Goal: Task Accomplishment & Management: Manage account settings

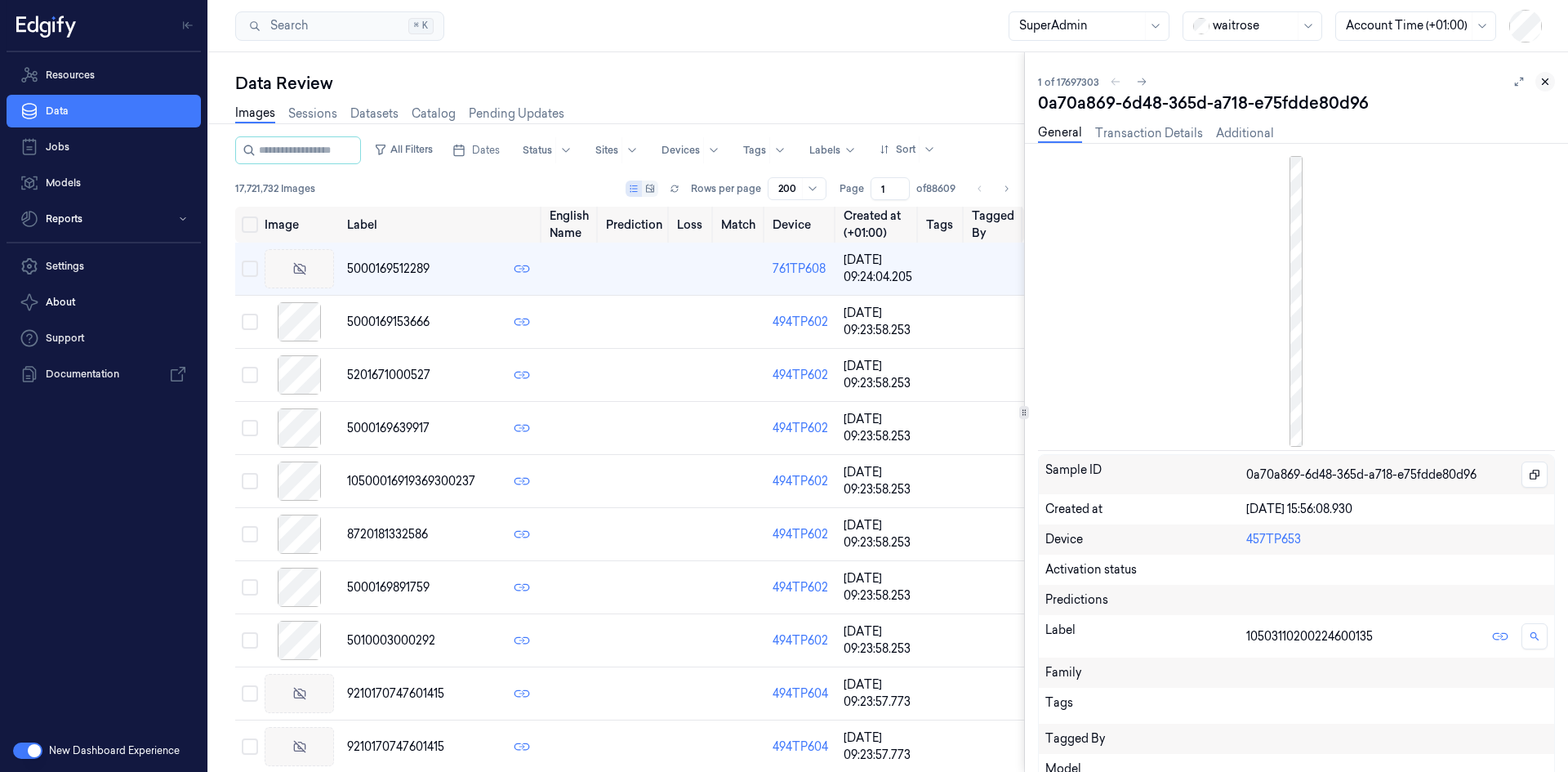
click at [1545, 84] on icon at bounding box center [1545, 81] width 11 height 11
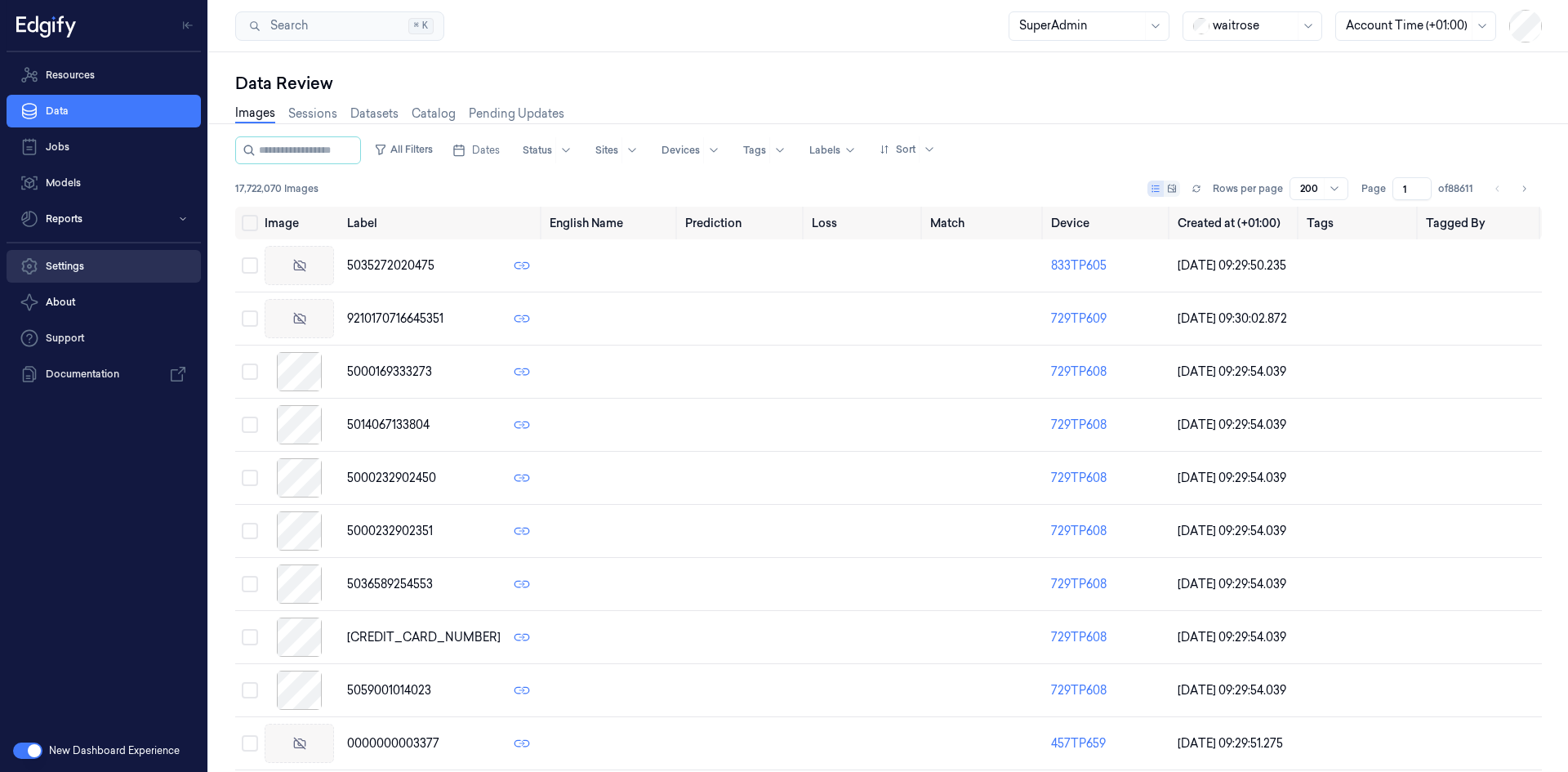
click at [66, 258] on link "Settings" at bounding box center [103, 265] width 194 height 32
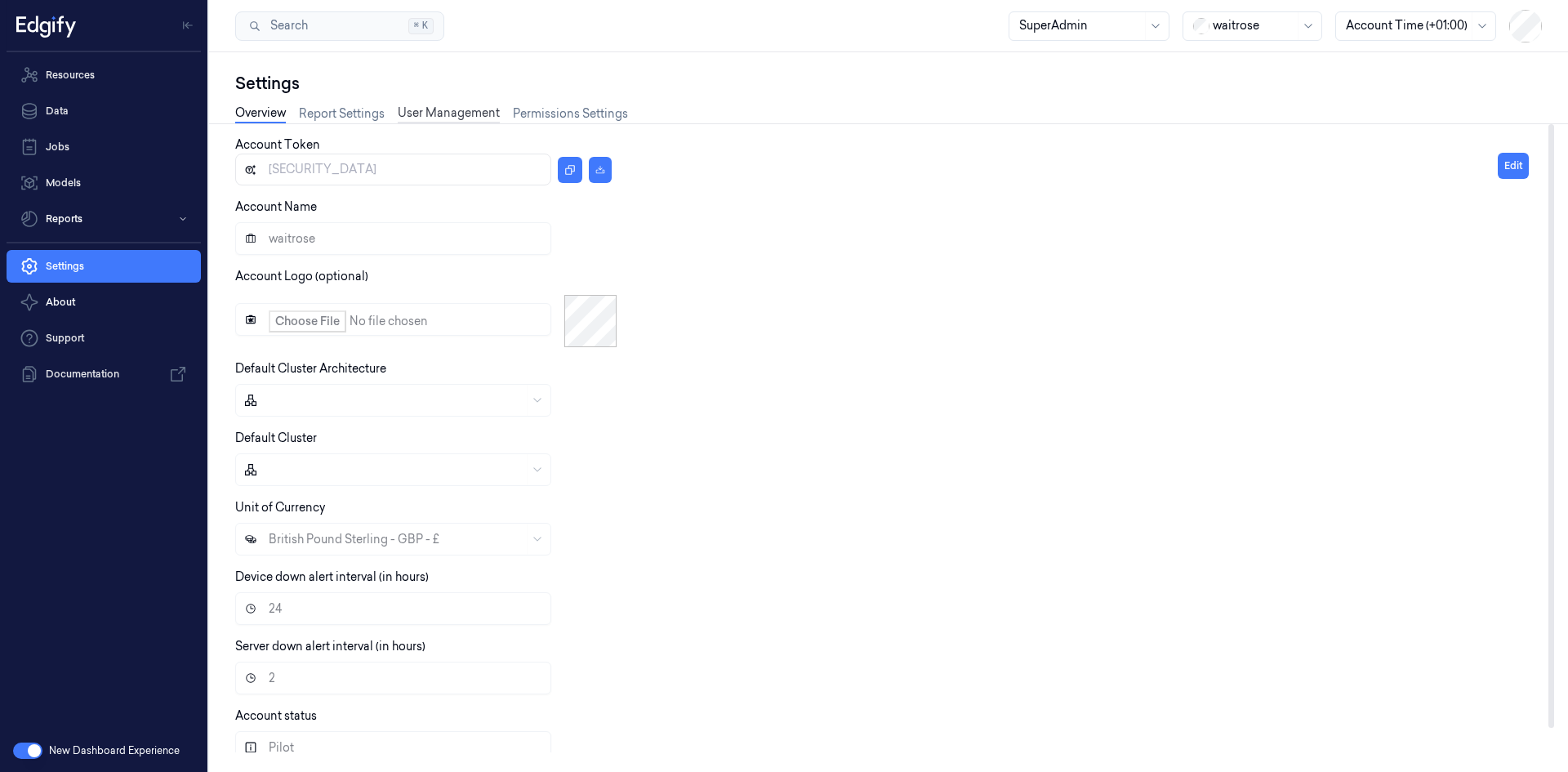
click at [439, 111] on link "User Management" at bounding box center [449, 113] width 102 height 18
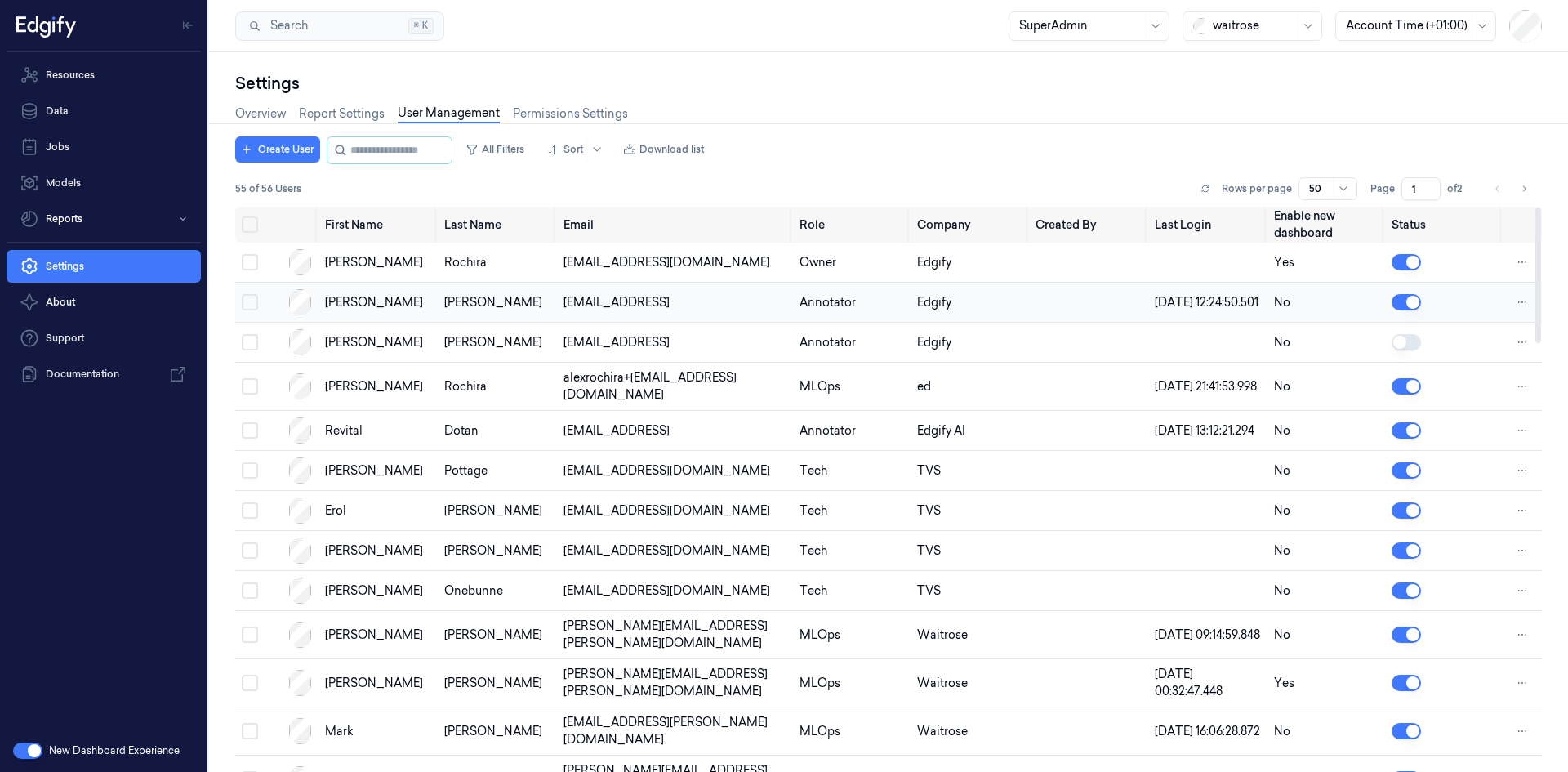
click at [247, 307] on button "Select row" at bounding box center [250, 302] width 17 height 17
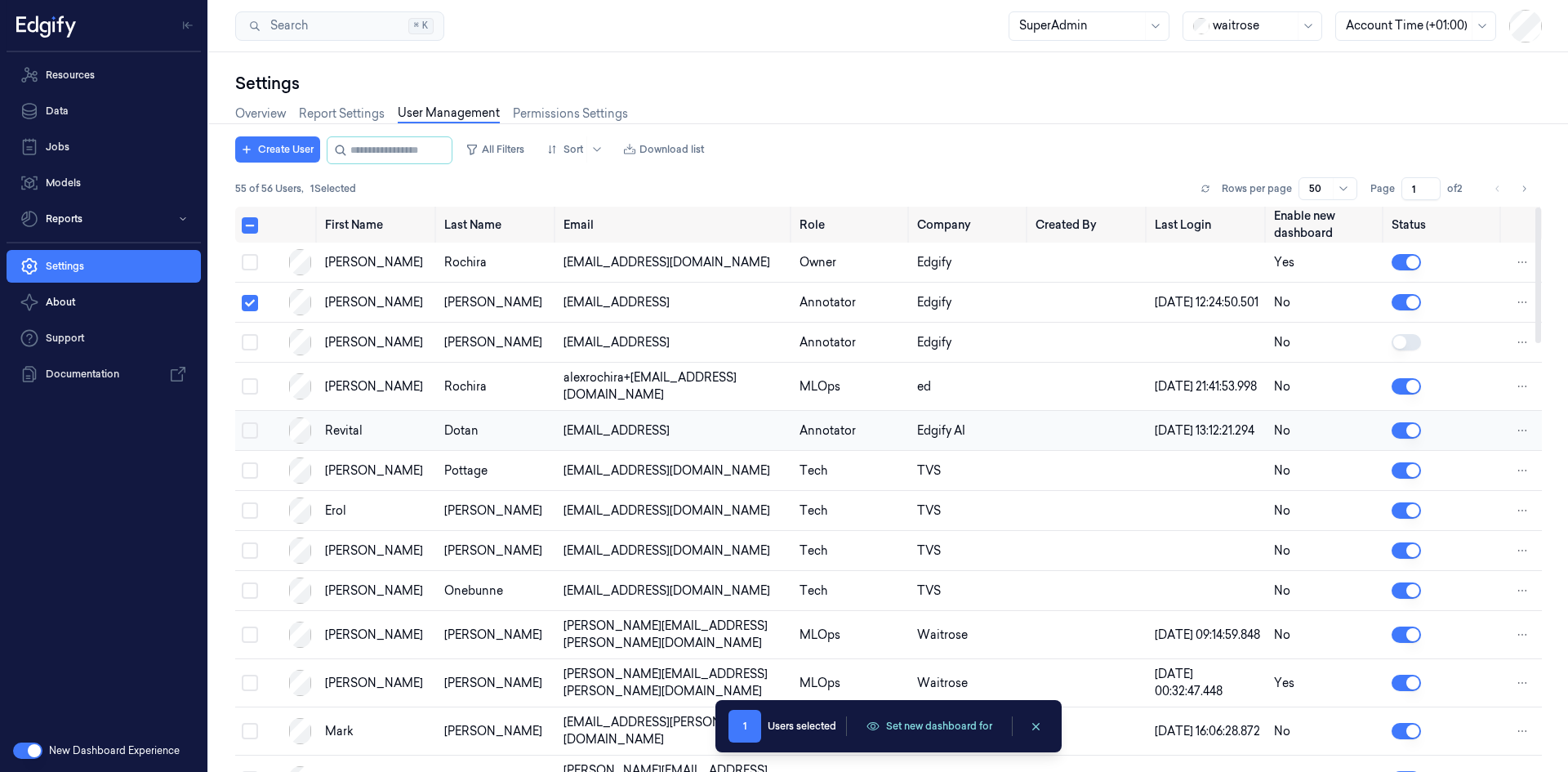
click at [250, 439] on button "Select row" at bounding box center [250, 430] width 17 height 17
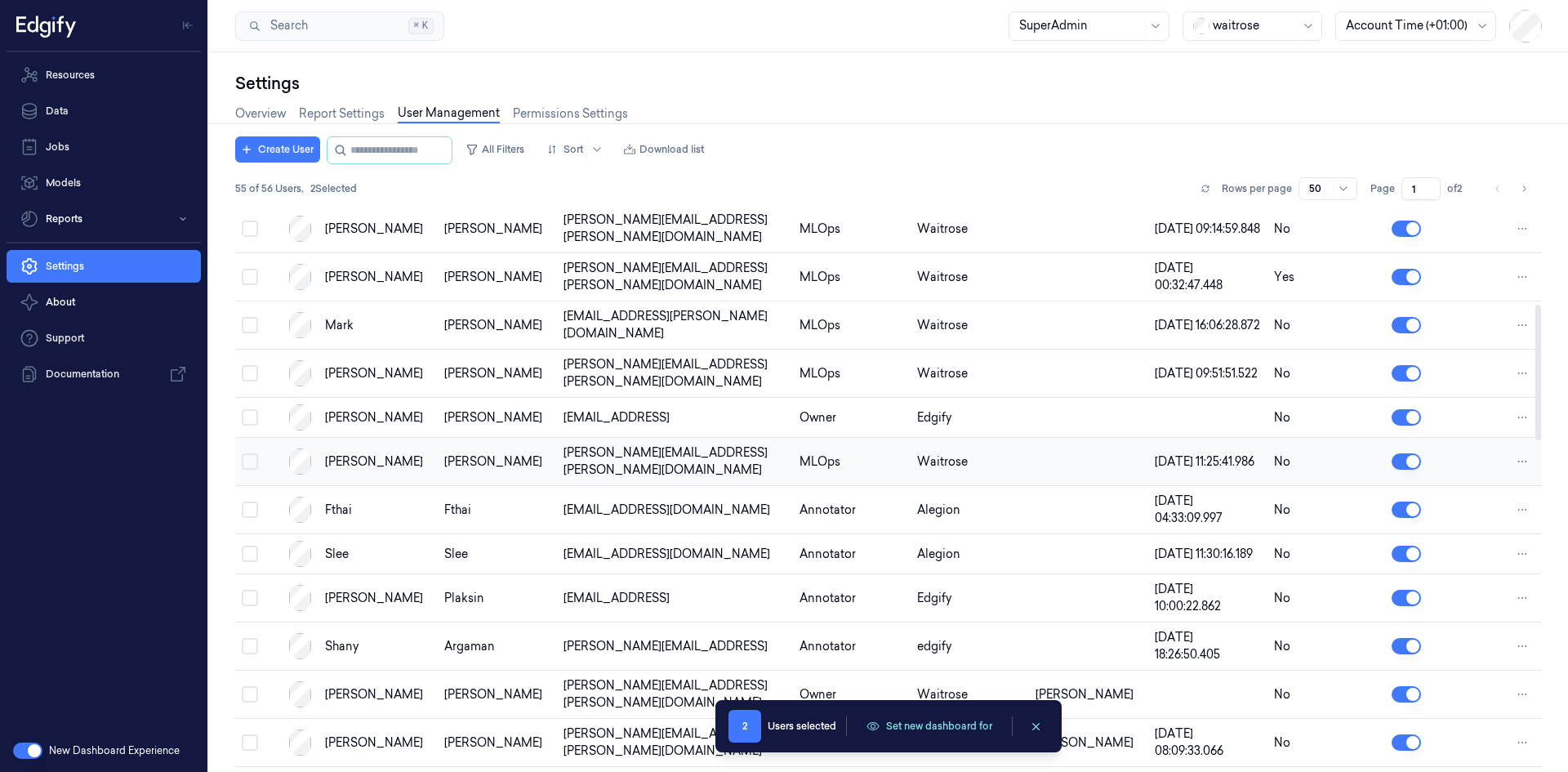
scroll to position [406, 0]
click at [247, 605] on button "Select row" at bounding box center [250, 597] width 17 height 17
click at [247, 653] on button "Select row" at bounding box center [250, 645] width 17 height 17
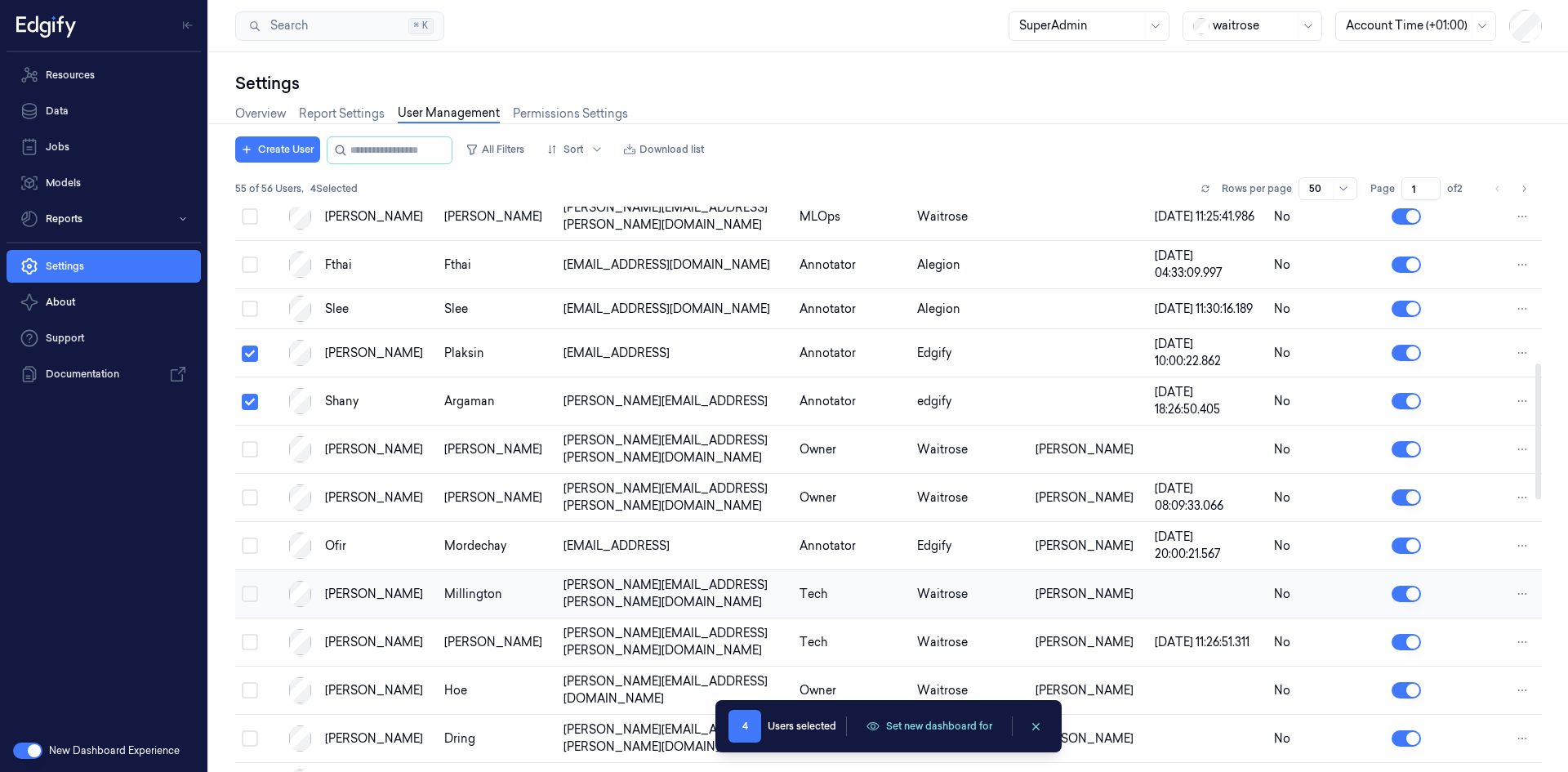
scroll to position [651, 0]
click at [246, 553] on button "Select row" at bounding box center [250, 544] width 17 height 17
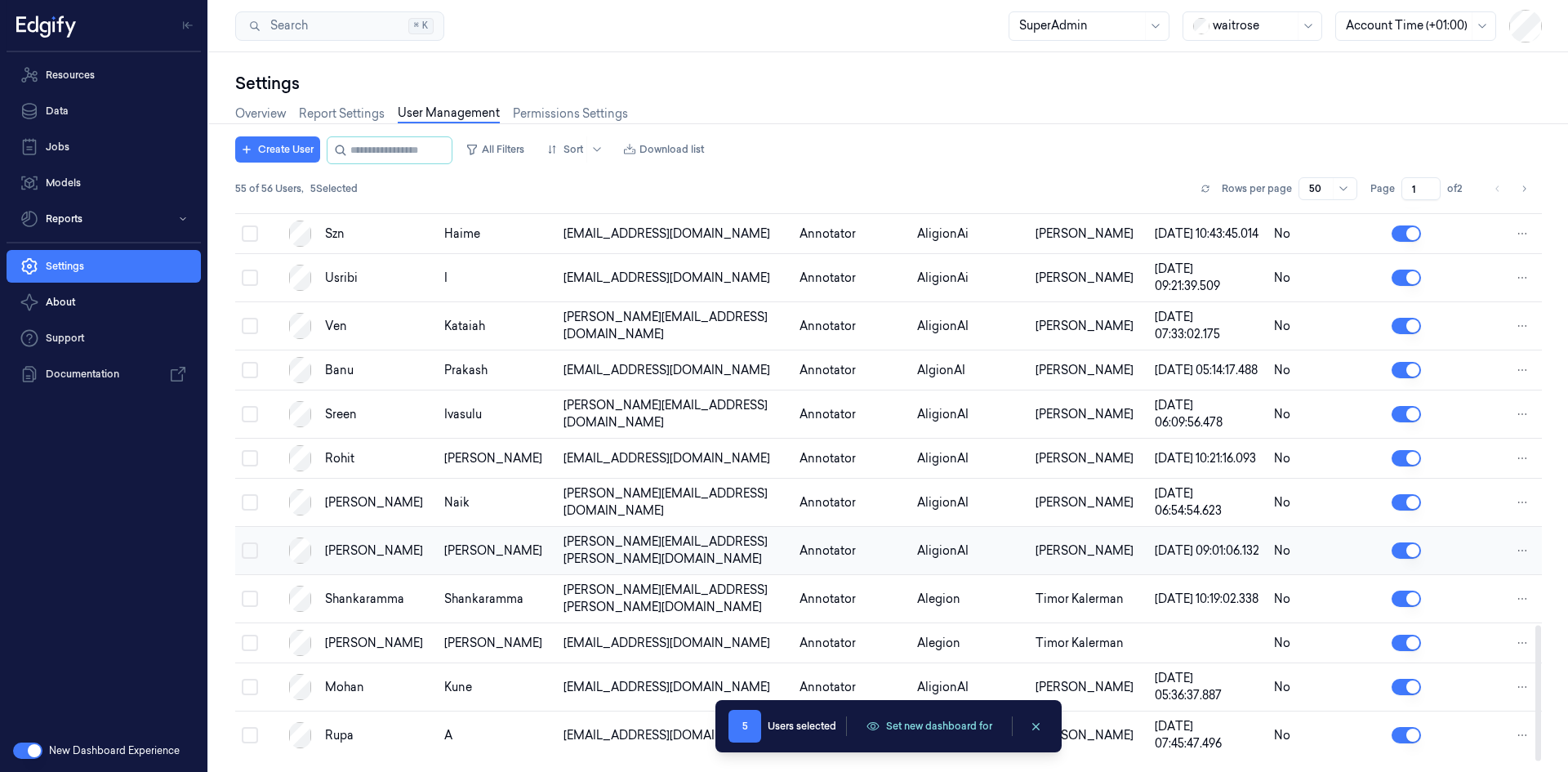
scroll to position [1786, 0]
drag, startPoint x: 903, startPoint y: 708, endPoint x: 842, endPoint y: 740, distance: 68.9
click at [842, 740] on div "5 Users selected Set new dashboard for 5 Users selected Set new dashboard for" at bounding box center [889, 726] width 346 height 53
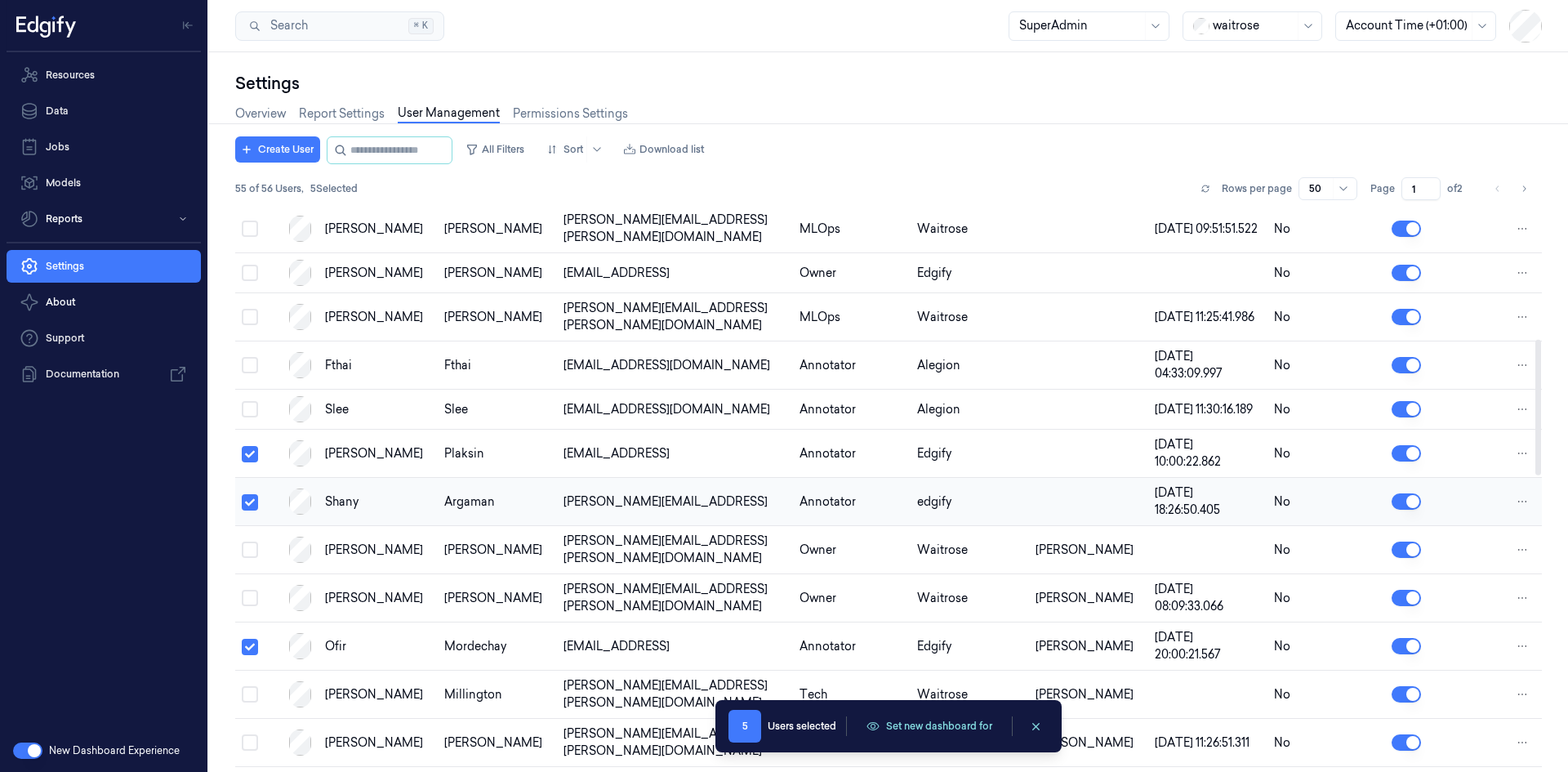
scroll to position [551, 0]
click at [955, 724] on button "Set new dashboard for" at bounding box center [930, 726] width 146 height 25
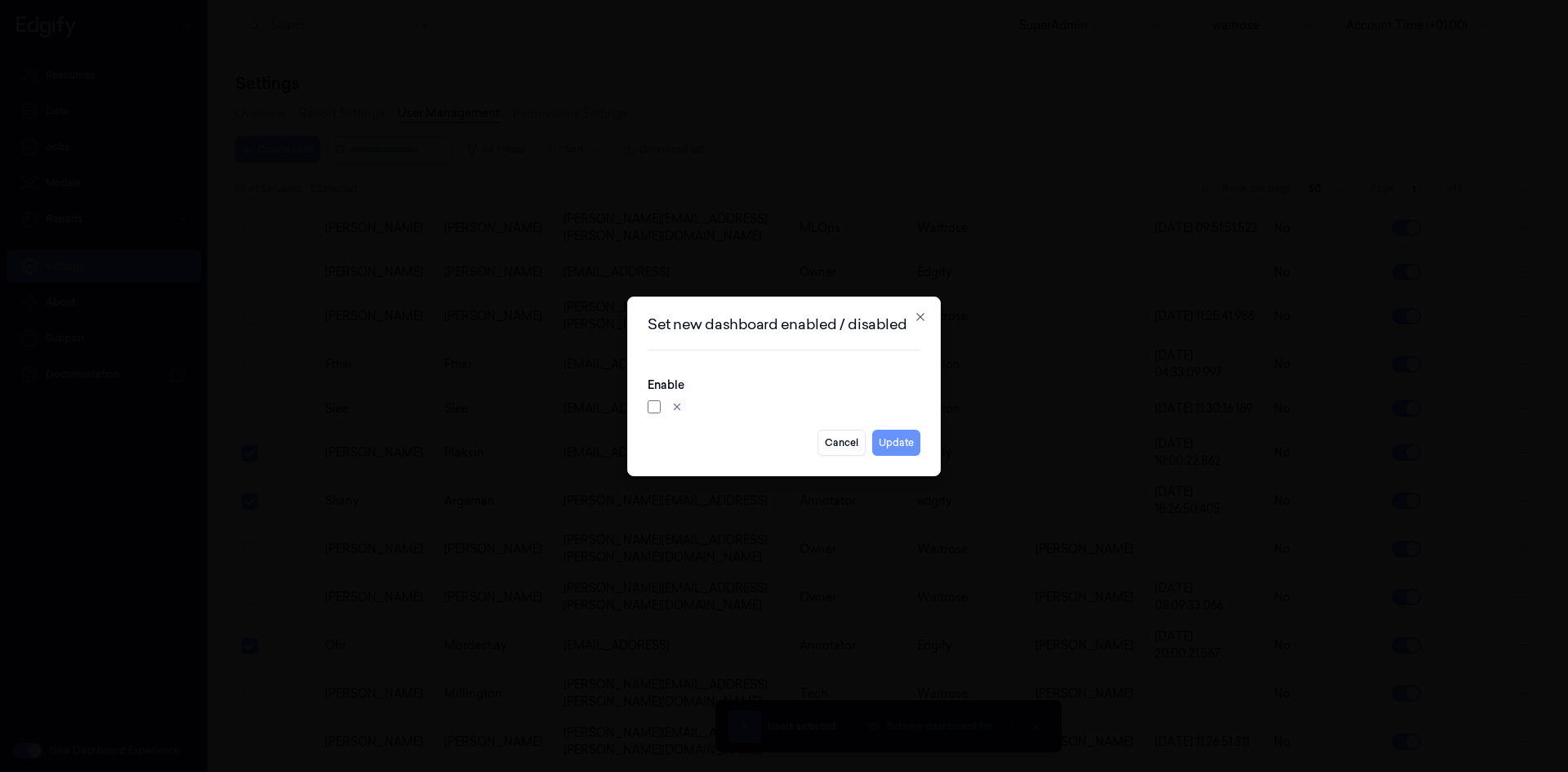
click at [891, 444] on button "Update" at bounding box center [896, 442] width 48 height 26
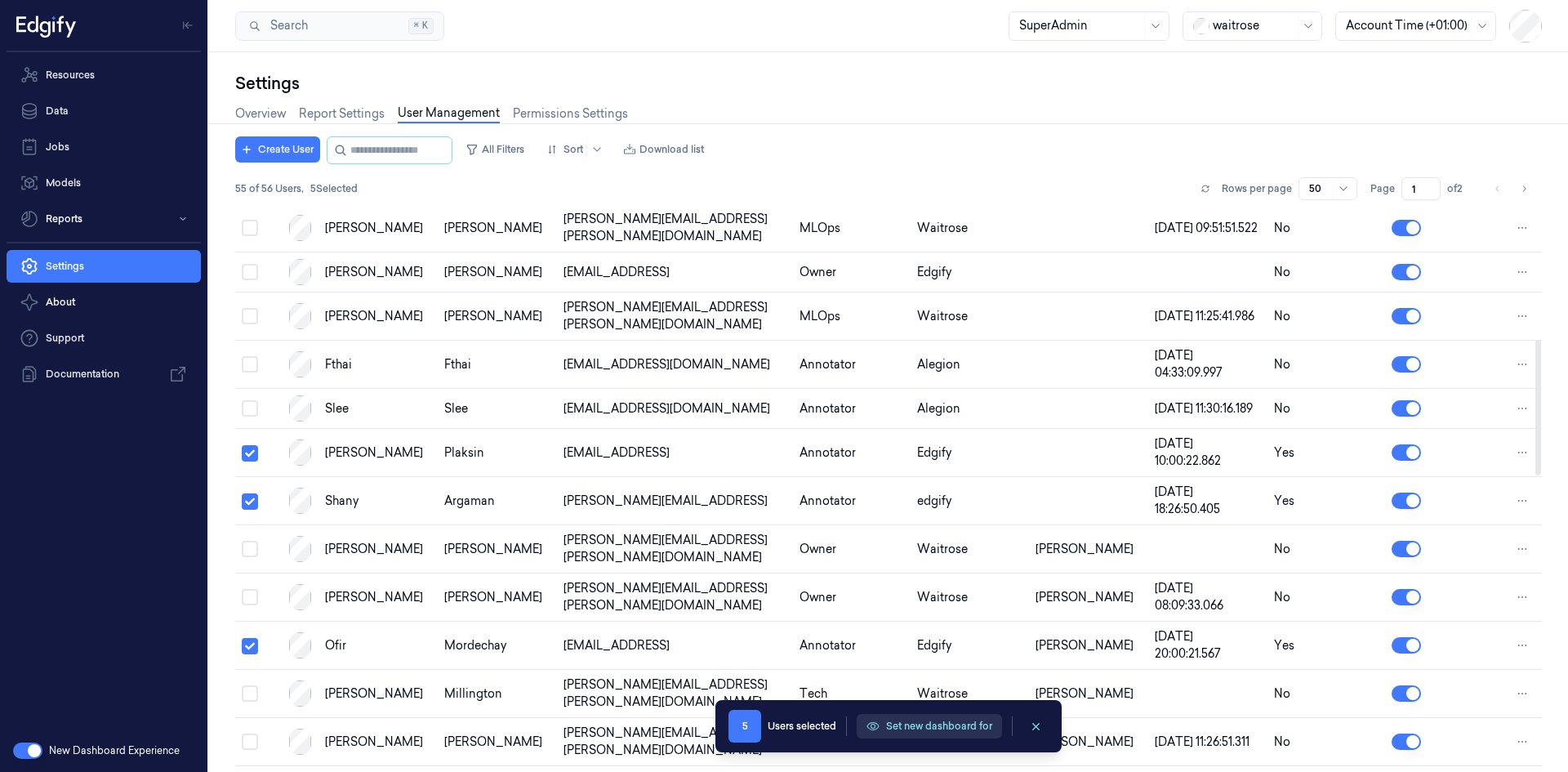
click at [939, 722] on button "Set new dashboard for" at bounding box center [930, 726] width 146 height 25
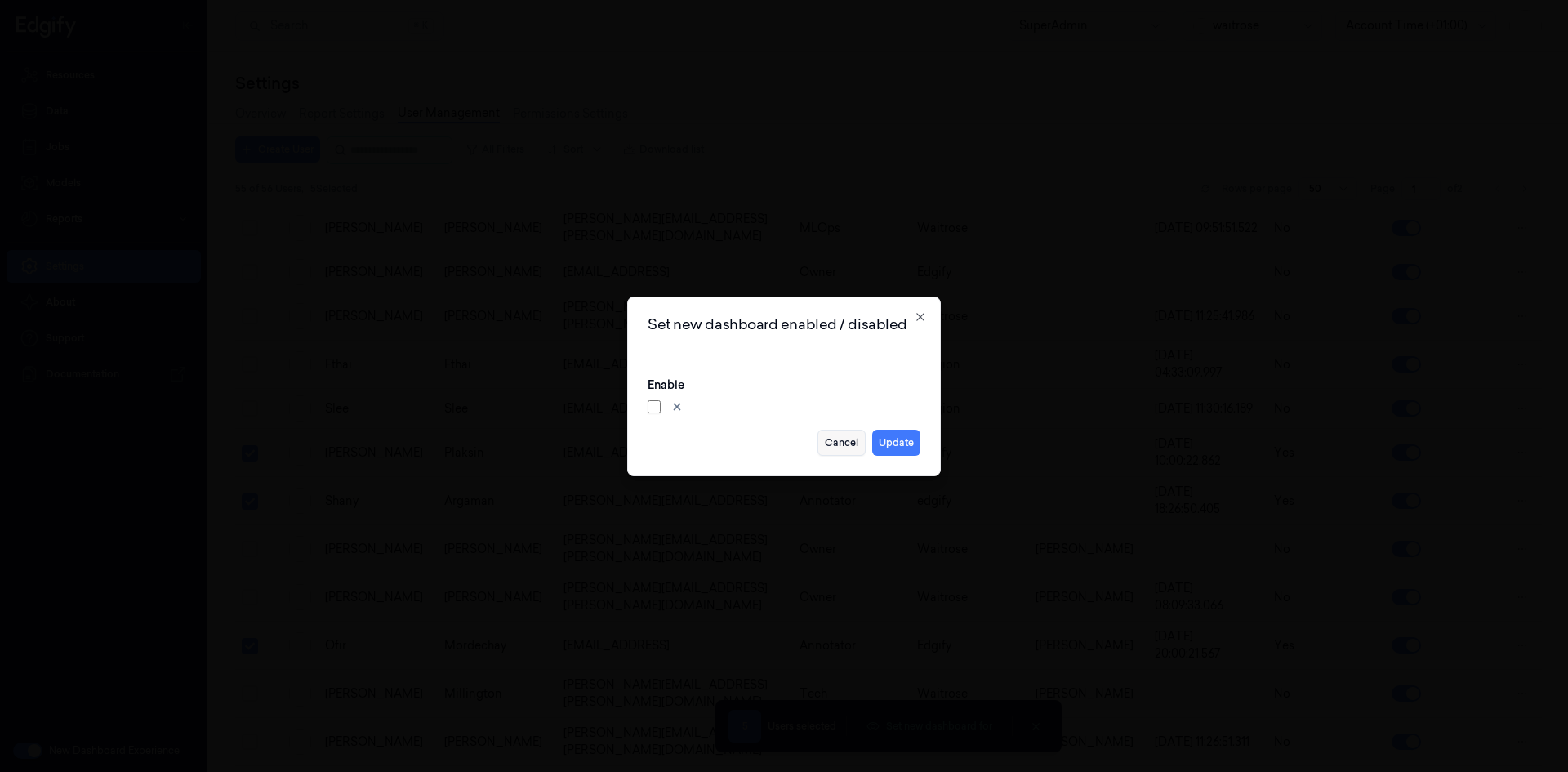
click at [844, 444] on button "Cancel" at bounding box center [841, 442] width 48 height 26
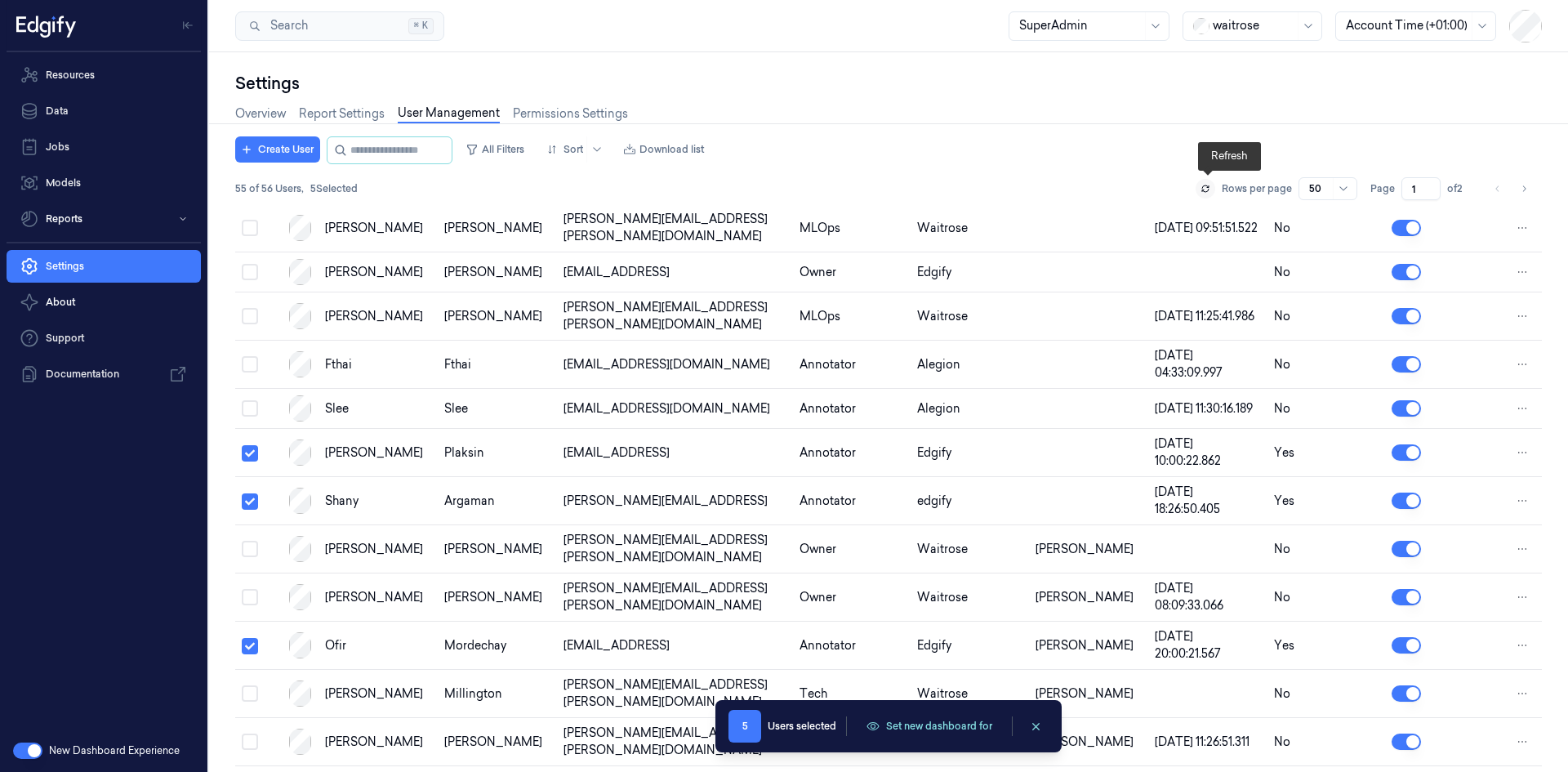
click at [1209, 191] on icon at bounding box center [1205, 191] width 6 height 3
drag, startPoint x: 247, startPoint y: 475, endPoint x: 244, endPoint y: 502, distance: 27.2
click at [247, 462] on button "Select row" at bounding box center [250, 453] width 17 height 17
click at [245, 517] on td at bounding box center [258, 501] width 47 height 48
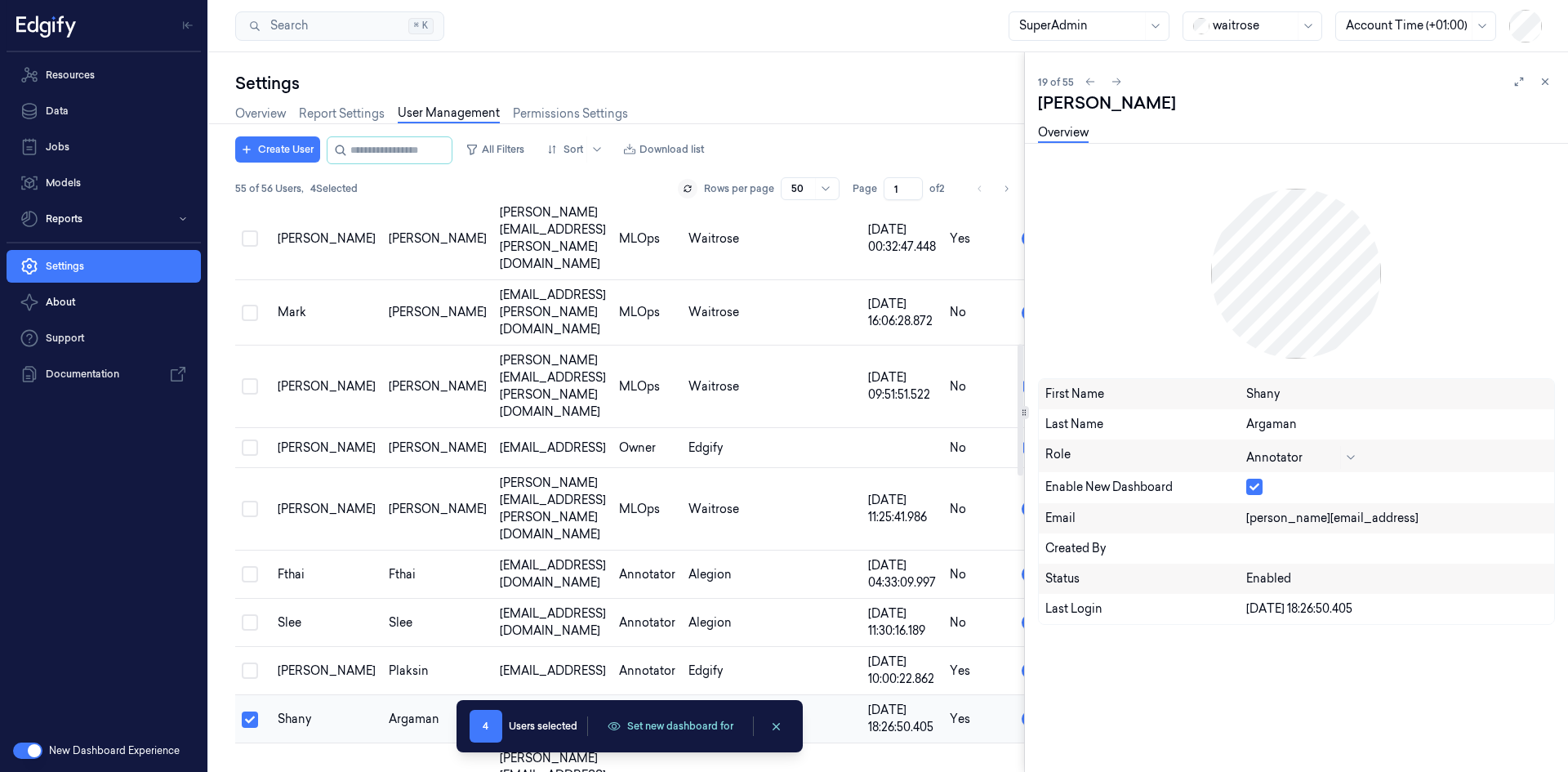
click at [250, 711] on button "Select row" at bounding box center [250, 719] width 17 height 17
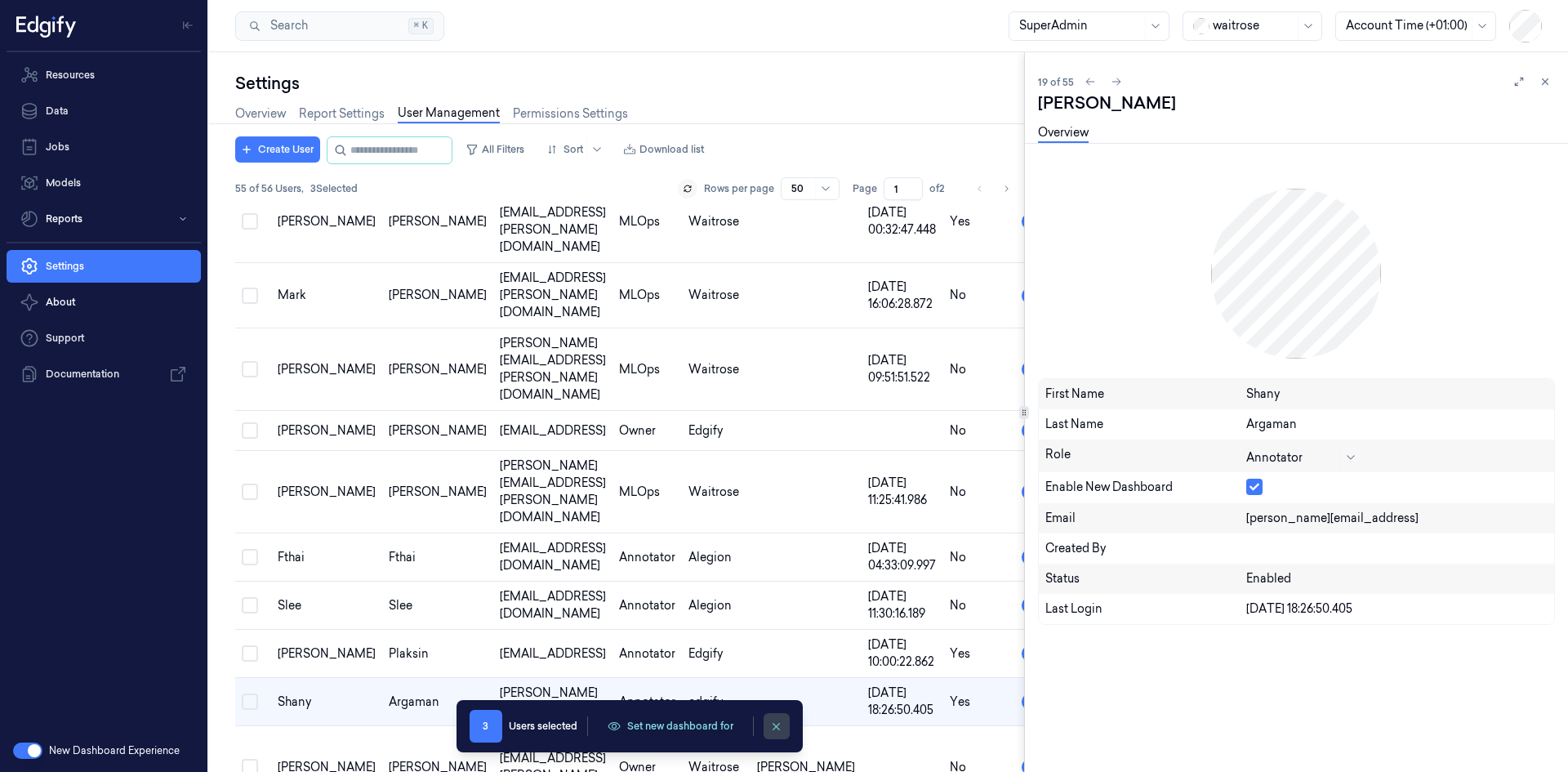
click at [788, 731] on button "clearSelection" at bounding box center [777, 726] width 26 height 26
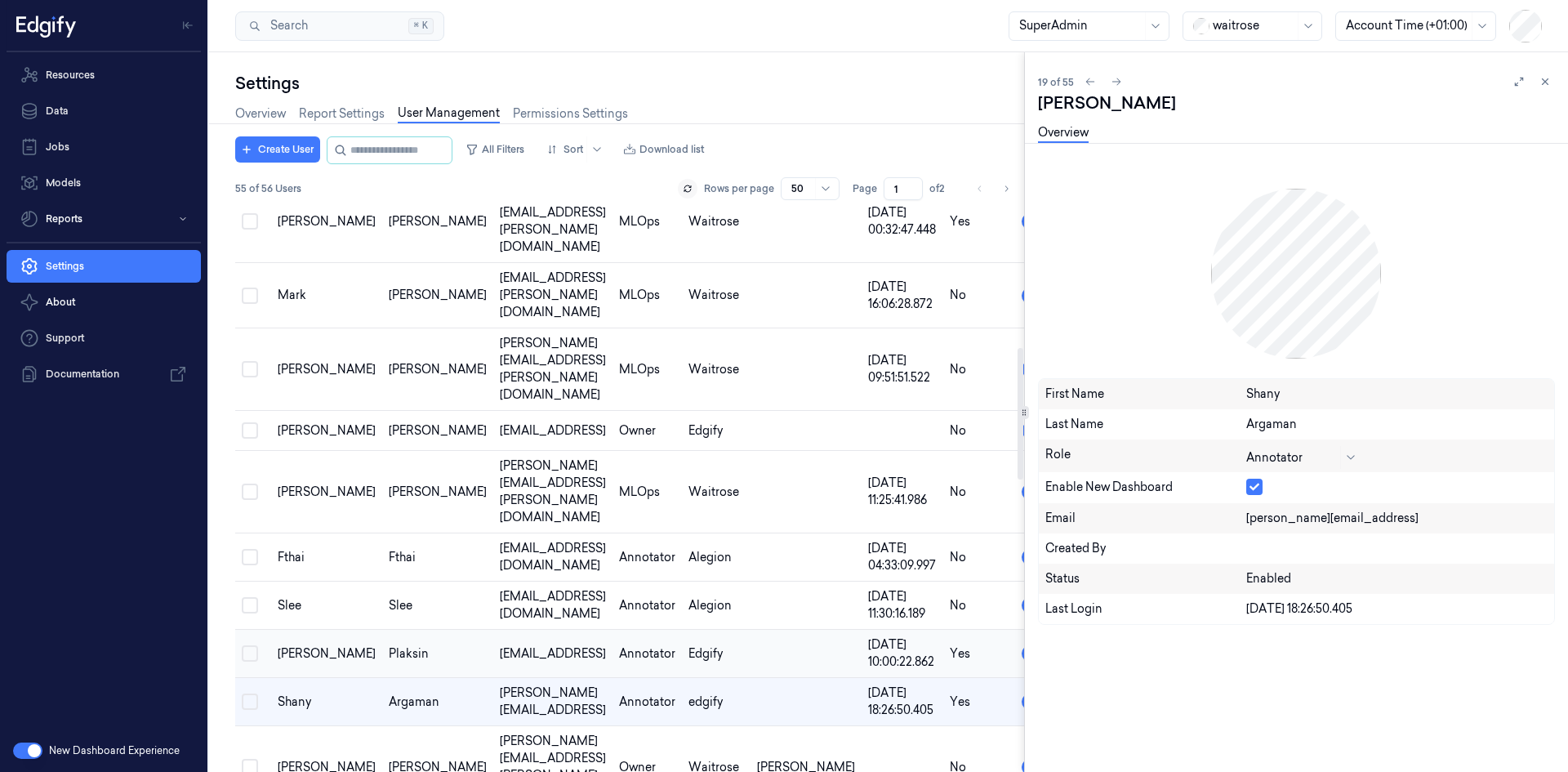
click at [255, 645] on button "Select row" at bounding box center [250, 653] width 17 height 17
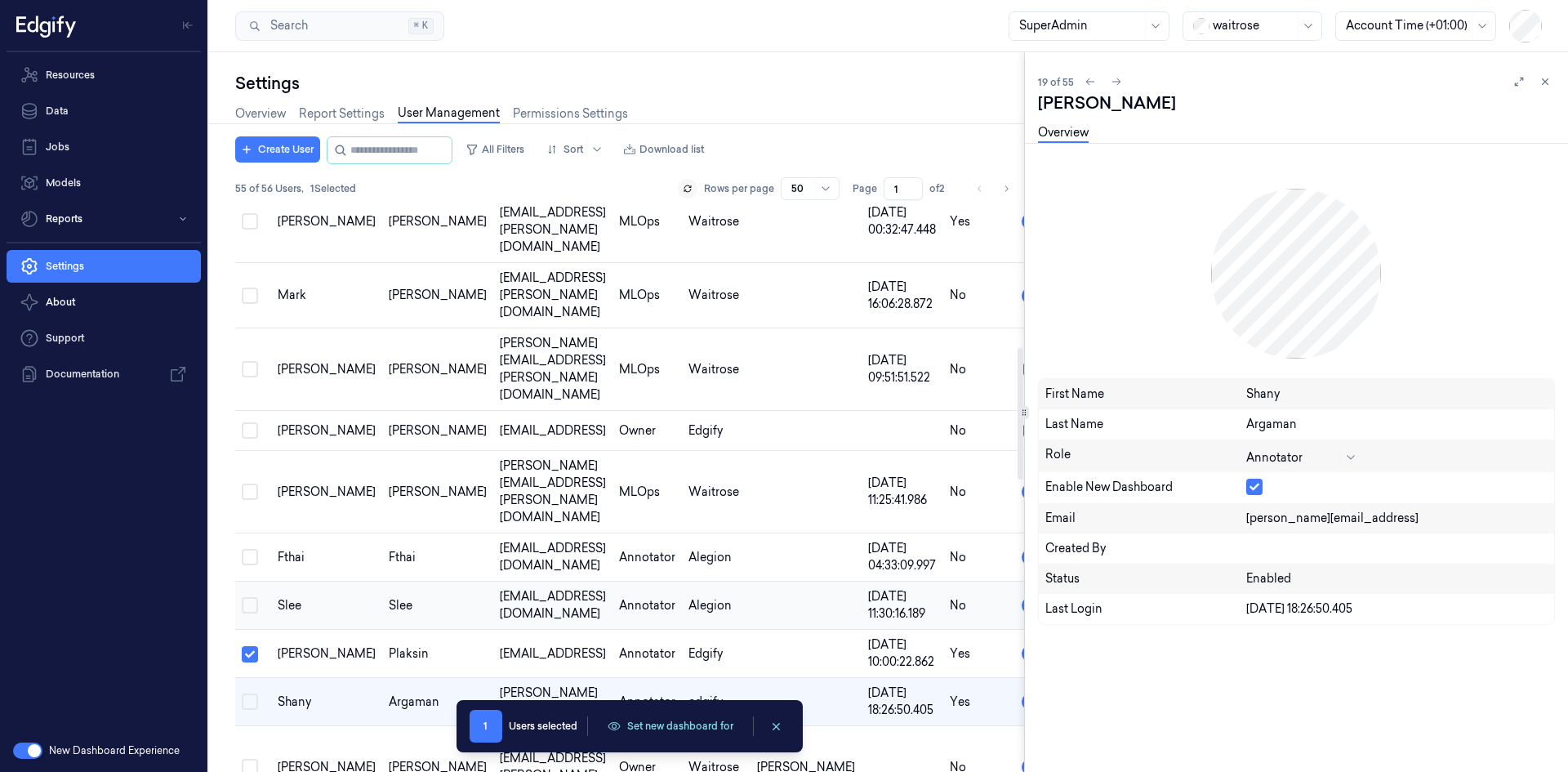
click at [249, 597] on button "Select row" at bounding box center [250, 605] width 17 height 17
click at [661, 716] on button "Set new dashboard for" at bounding box center [671, 726] width 146 height 25
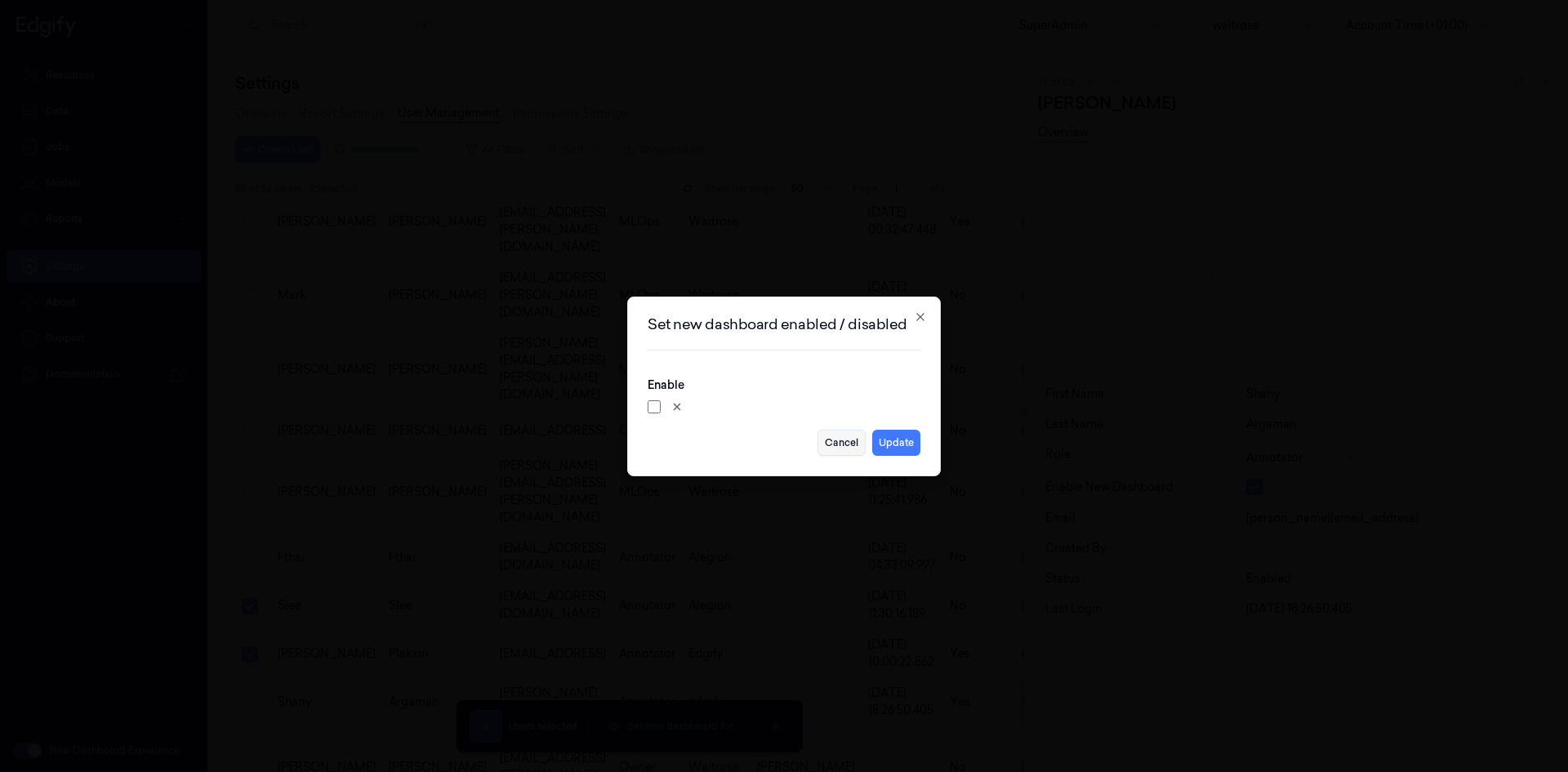
click at [829, 445] on button "Cancel" at bounding box center [841, 442] width 48 height 26
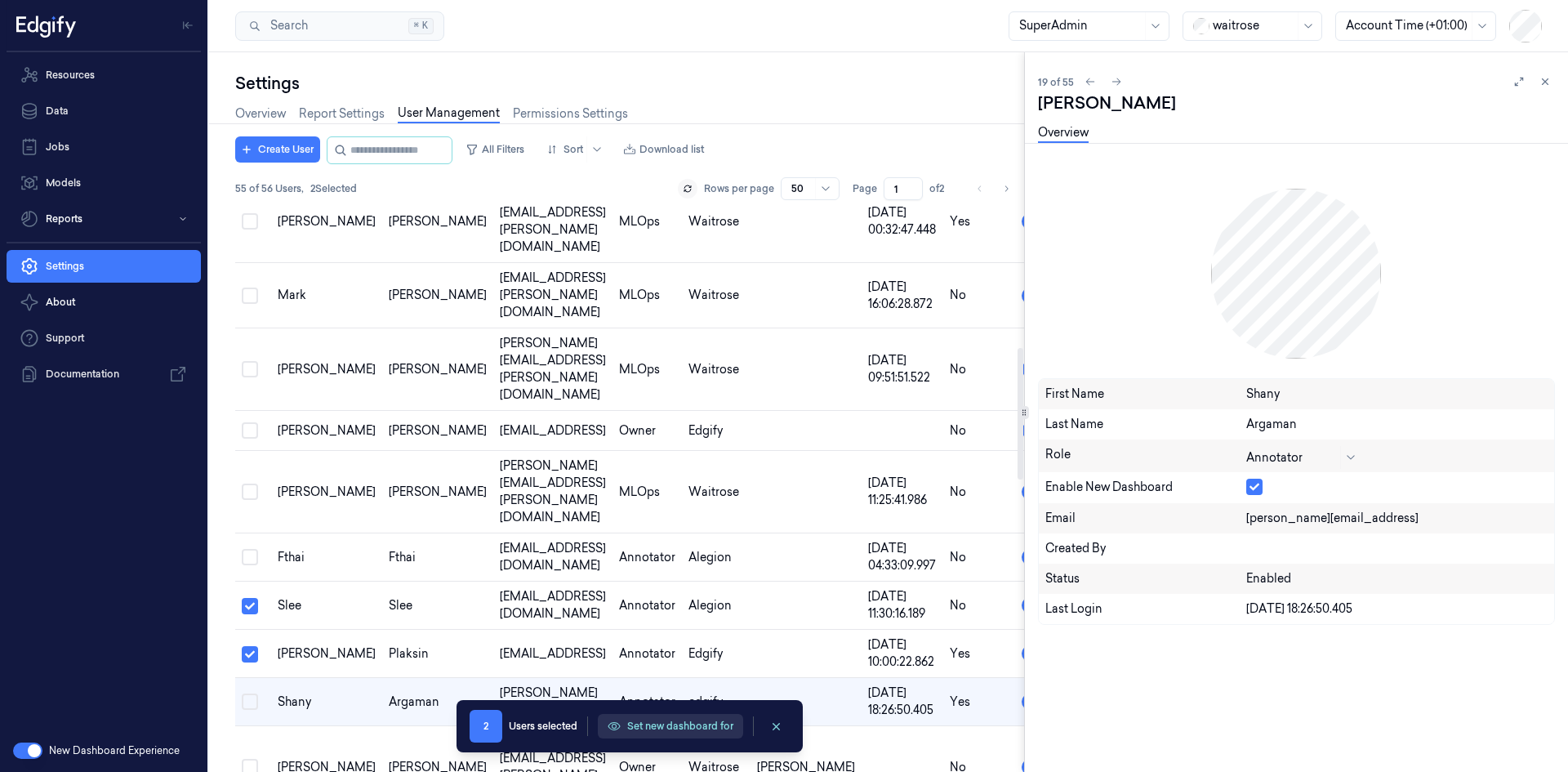
click at [699, 722] on button "Set new dashboard for" at bounding box center [671, 726] width 146 height 25
click at [712, 725] on button "Set new dashboard for" at bounding box center [671, 726] width 146 height 25
click at [1550, 84] on icon at bounding box center [1545, 81] width 11 height 11
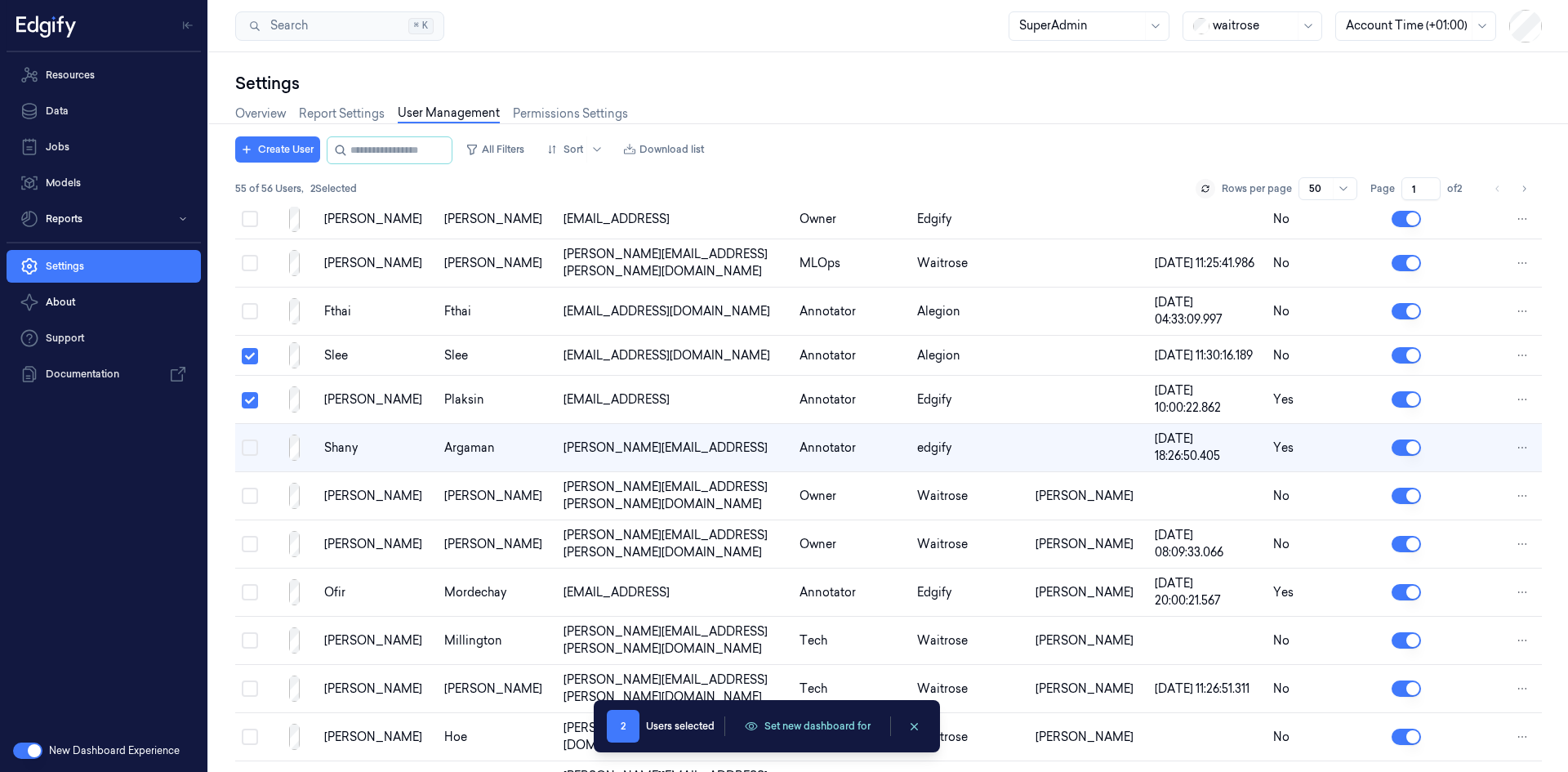
scroll to position [587, 0]
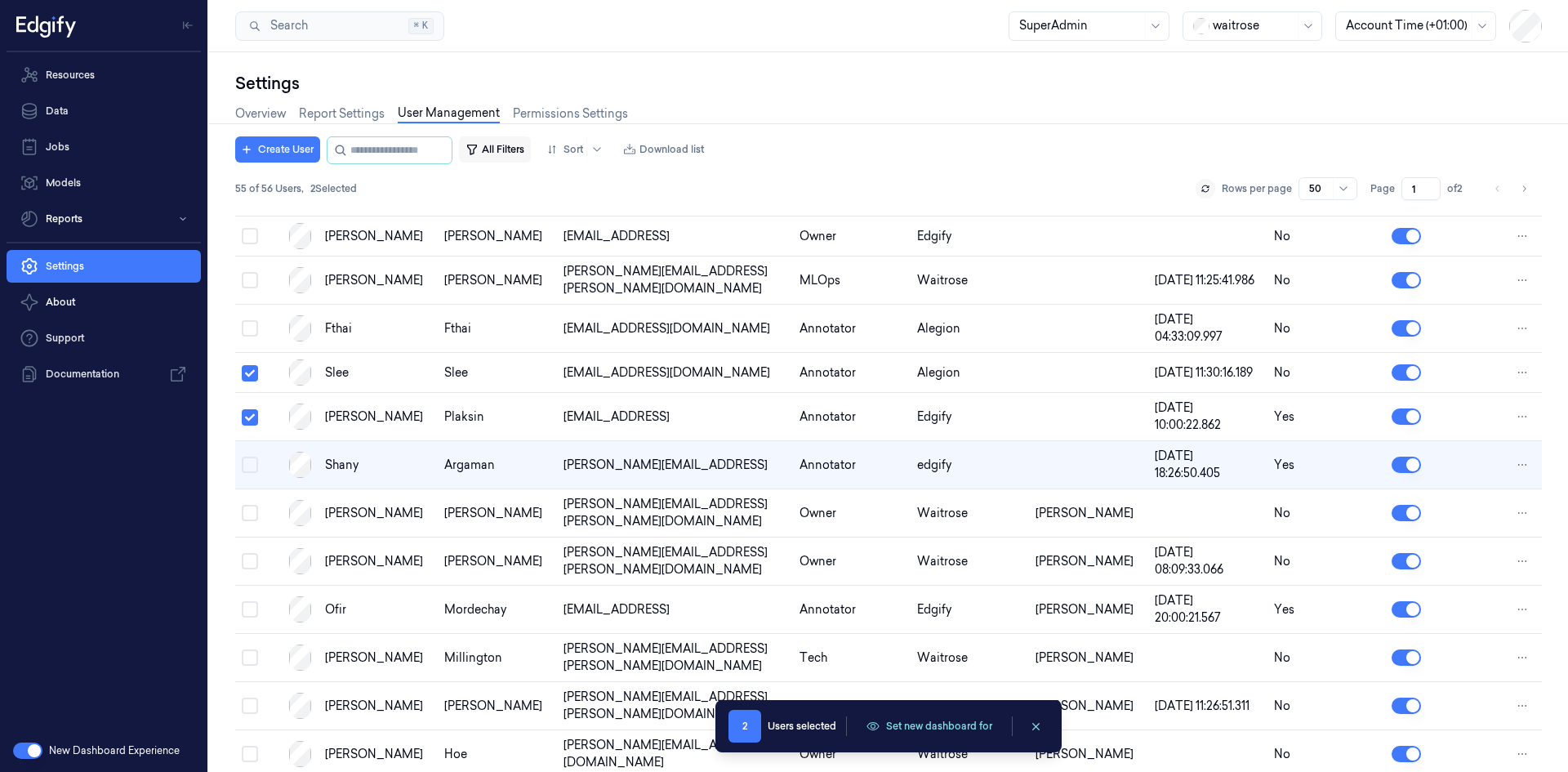
click at [514, 154] on button "All Filters" at bounding box center [495, 149] width 72 height 26
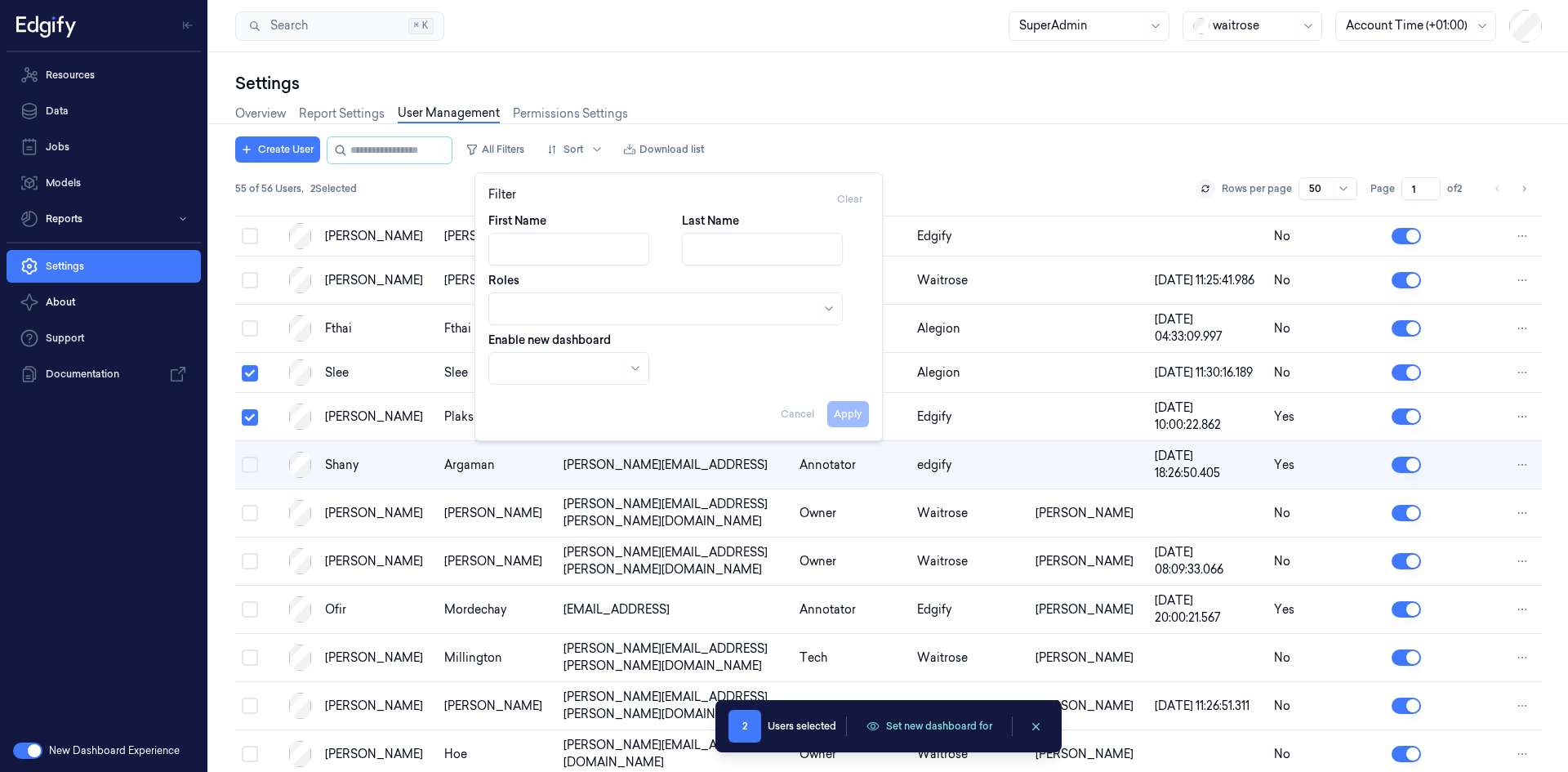
click at [794, 107] on div "Overview Report Settings User Management Permissions Settings" at bounding box center [888, 115] width 1306 height 41
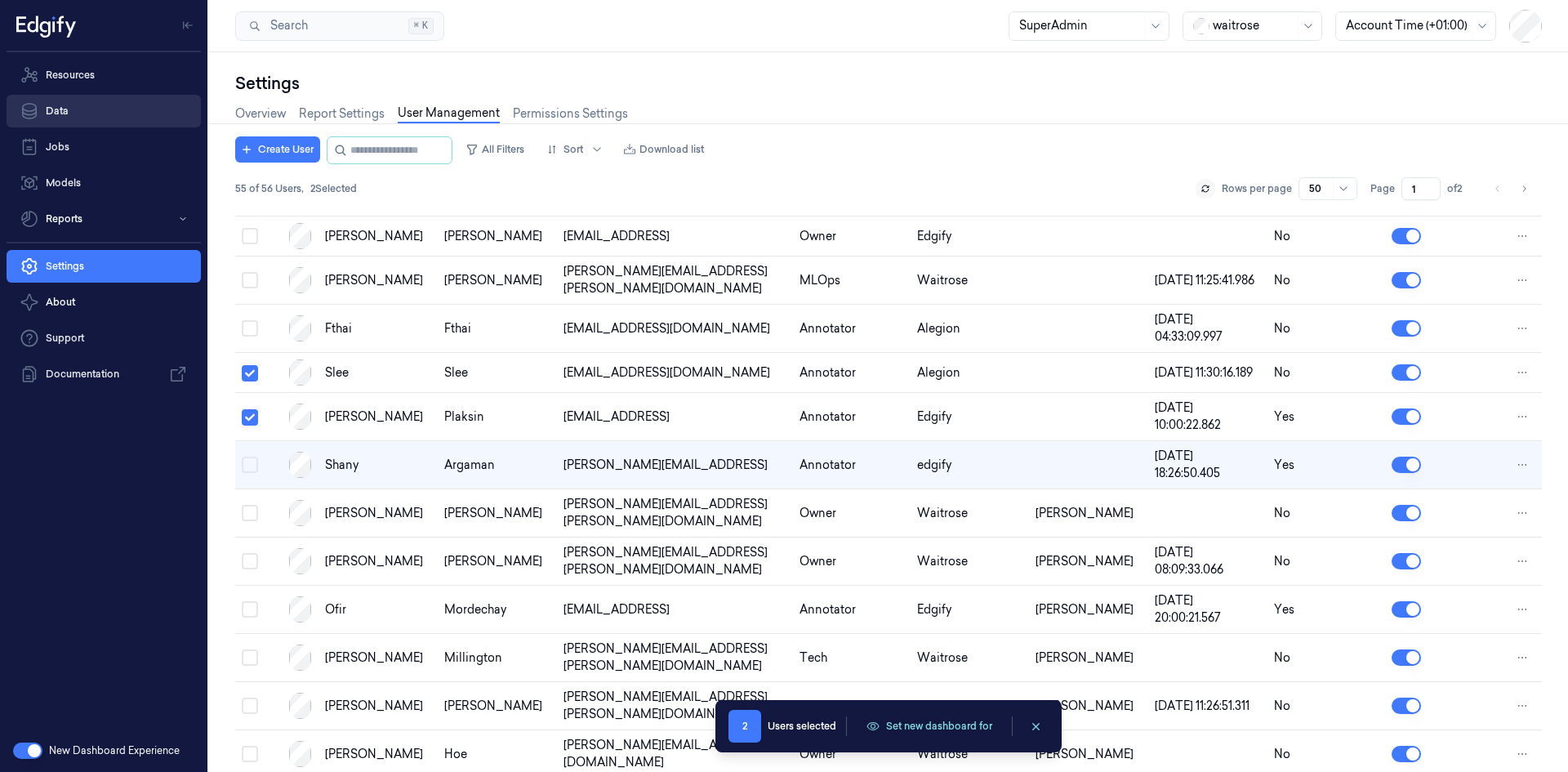
click at [85, 114] on link "Data" at bounding box center [103, 111] width 194 height 32
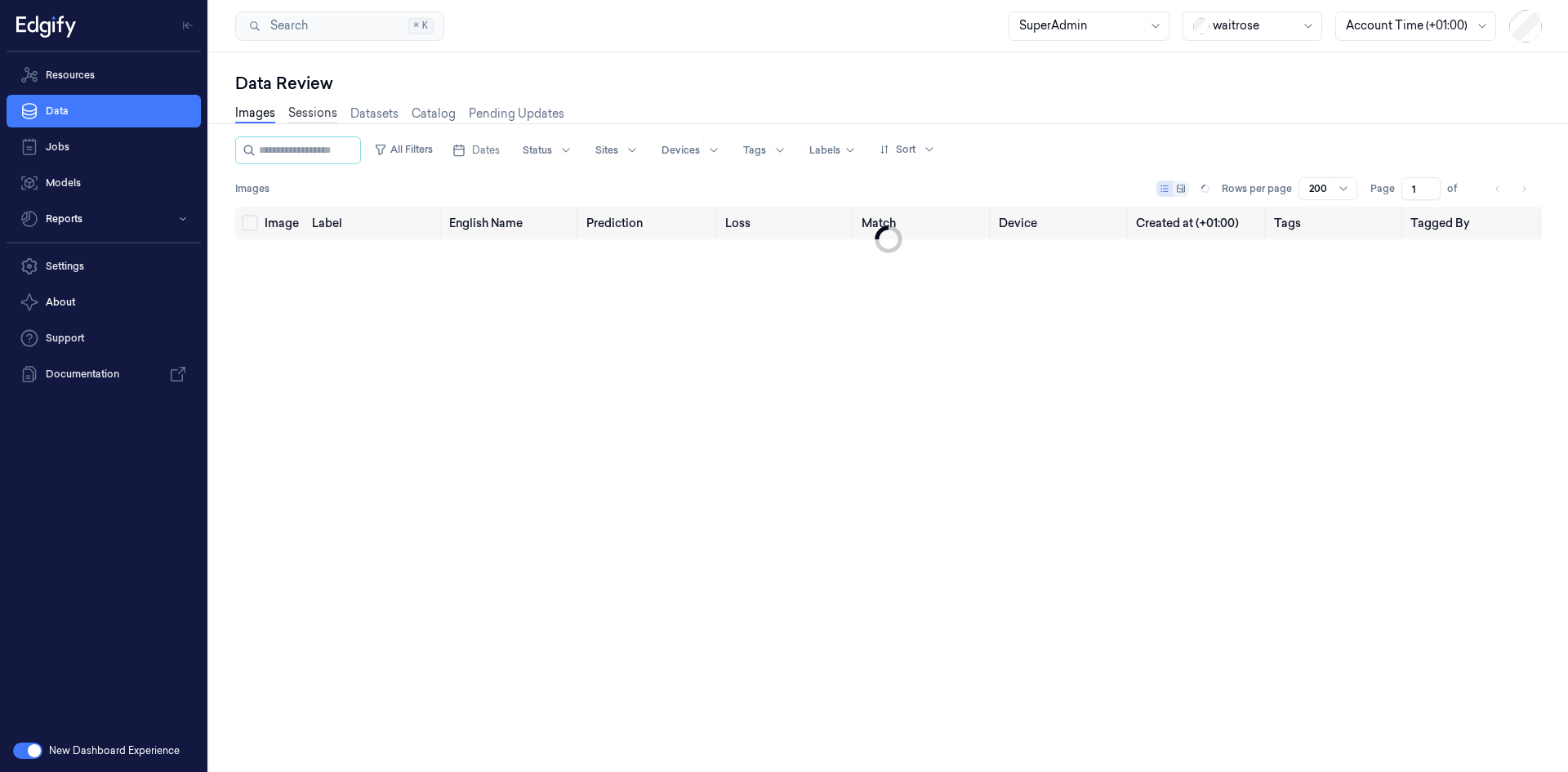
click at [312, 110] on link "Sessions" at bounding box center [312, 113] width 49 height 18
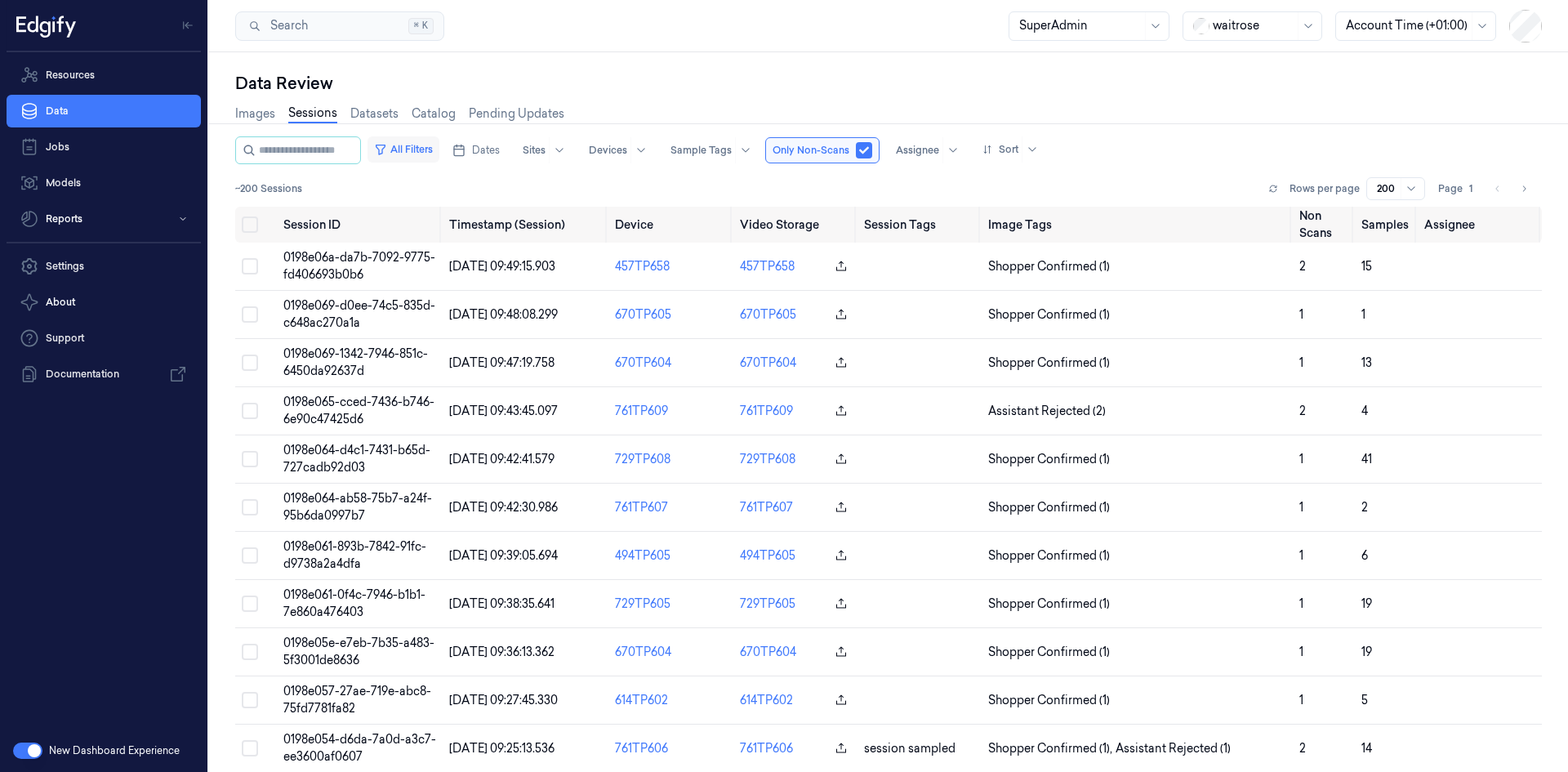
click at [439, 152] on button "All Filters" at bounding box center [404, 149] width 72 height 26
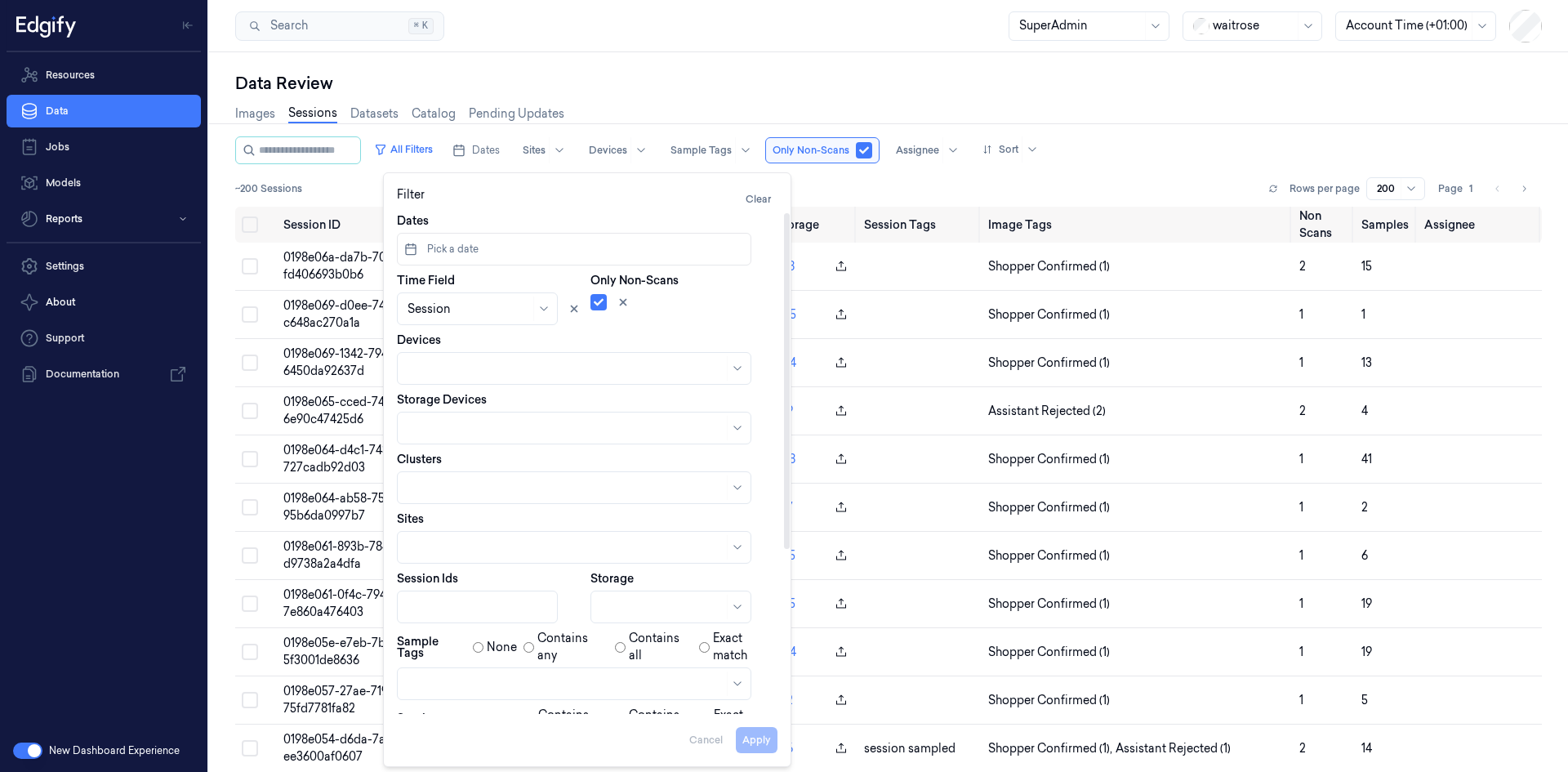
click at [596, 306] on button "button" at bounding box center [599, 302] width 17 height 17
click at [622, 303] on icon at bounding box center [624, 302] width 6 height 6
